Goal: Information Seeking & Learning: Find specific fact

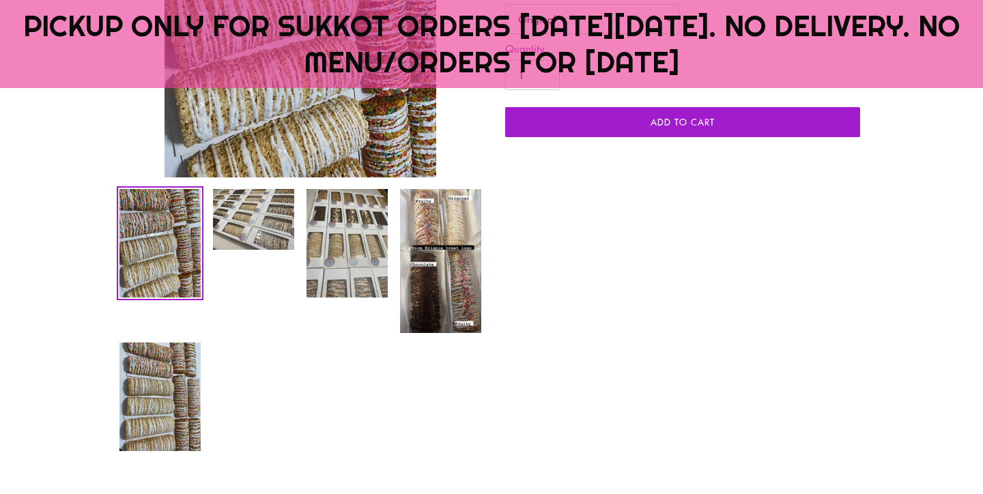
scroll to position [623, 0]
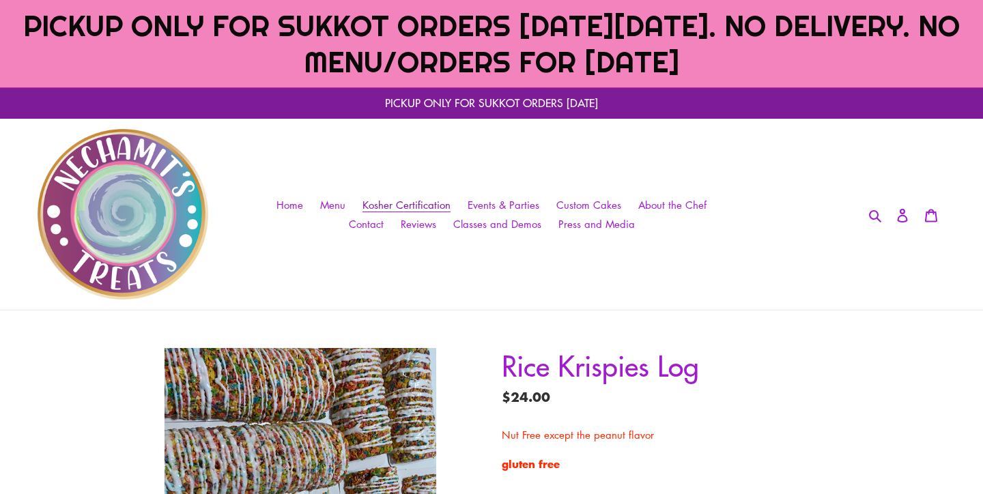
click at [416, 200] on span "Kosher Certification" at bounding box center [407, 205] width 88 height 14
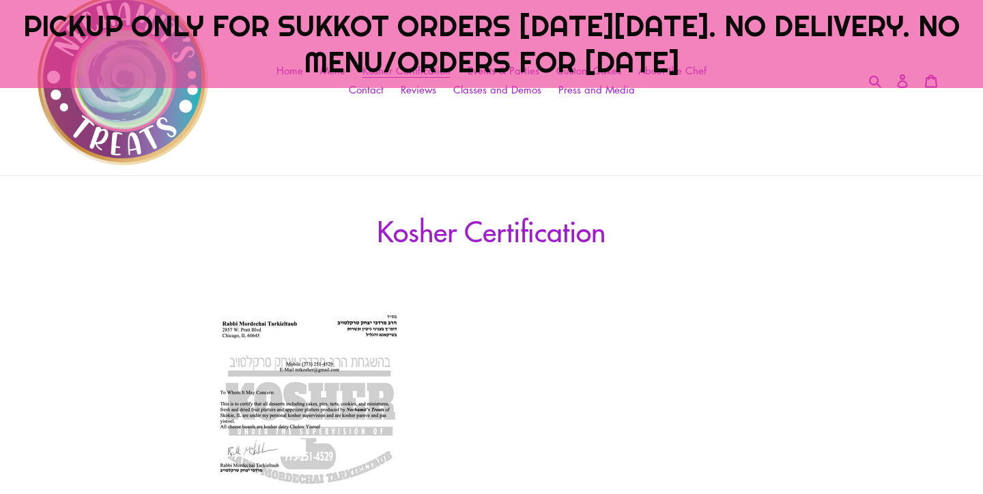
scroll to position [240, 0]
